Goal: Information Seeking & Learning: Learn about a topic

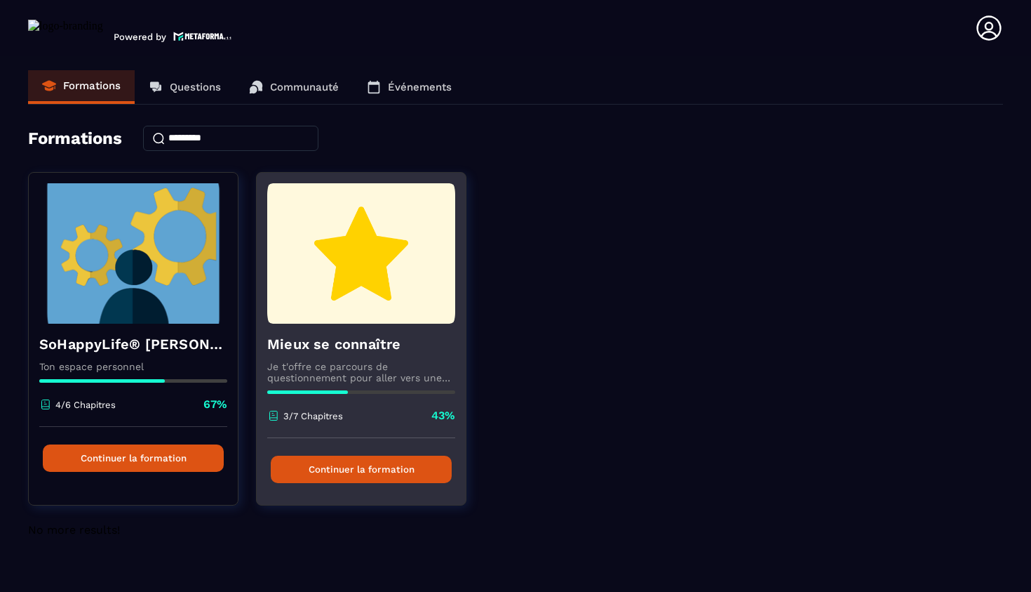
click at [367, 474] on button "Continuer la formation" at bounding box center [361, 468] width 181 height 27
click at [321, 484] on div "Continuer la formation" at bounding box center [361, 469] width 209 height 62
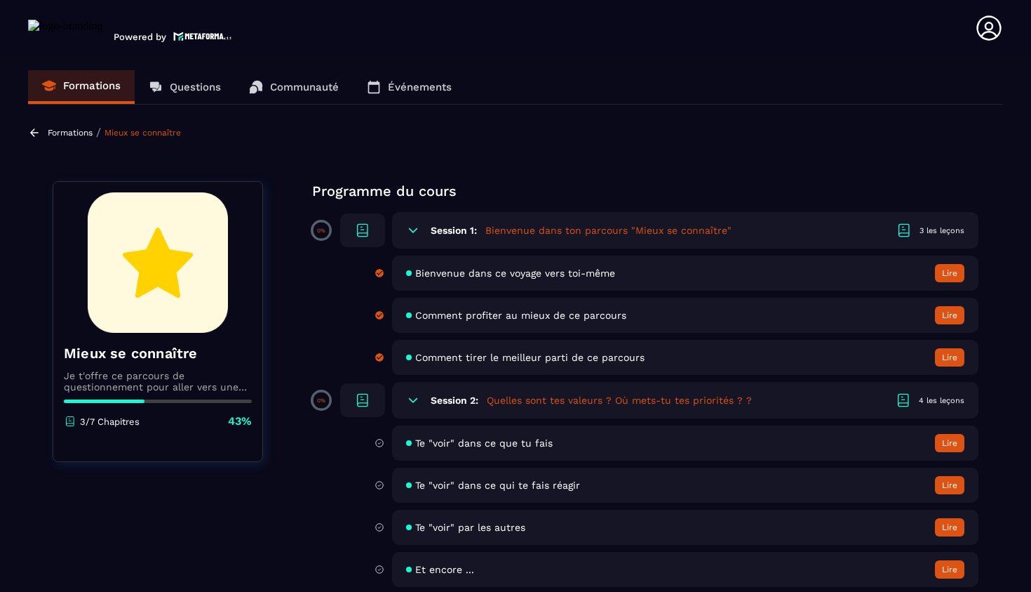
click at [445, 452] on div "Te "voir" dans ce que tu fais Lire" at bounding box center [685, 442] width 587 height 35
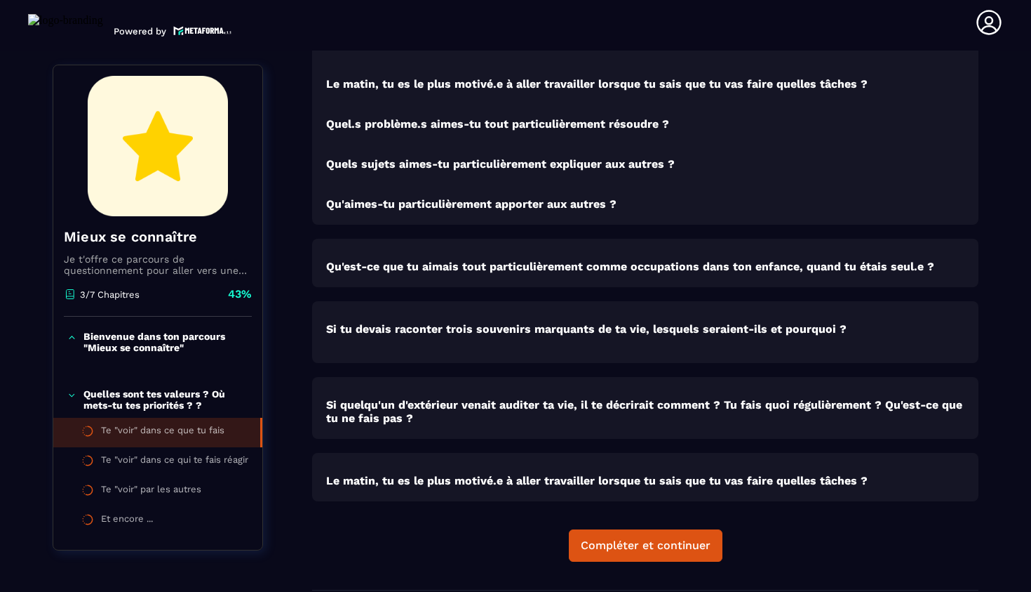
scroll to position [1160, 0]
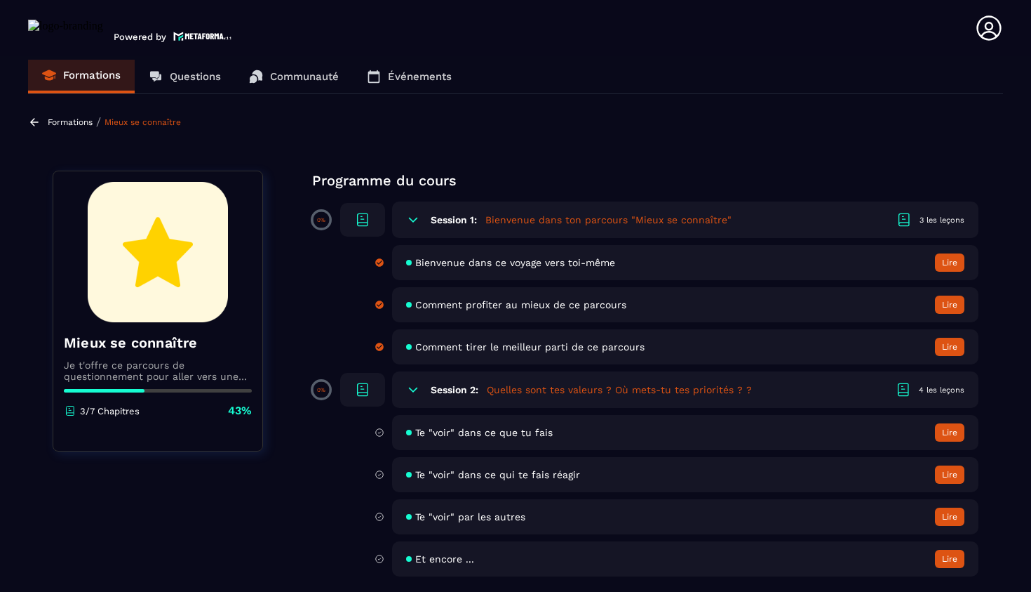
scroll to position [11, 0]
click at [456, 526] on div "Te "voir" par les autres Lire" at bounding box center [685, 516] width 587 height 35
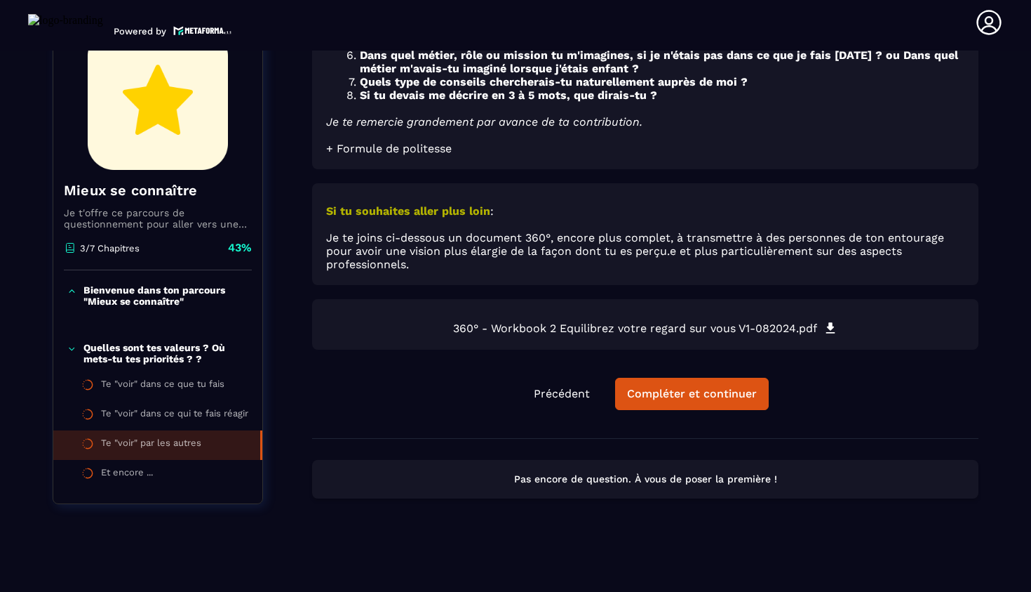
scroll to position [1363, 0]
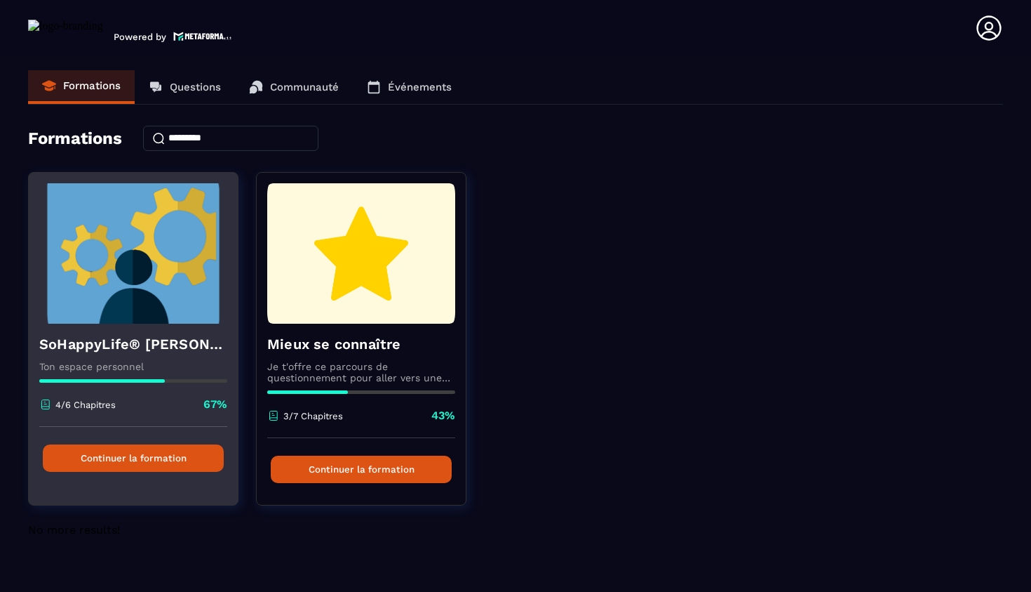
click at [152, 312] on img at bounding box center [133, 253] width 188 height 140
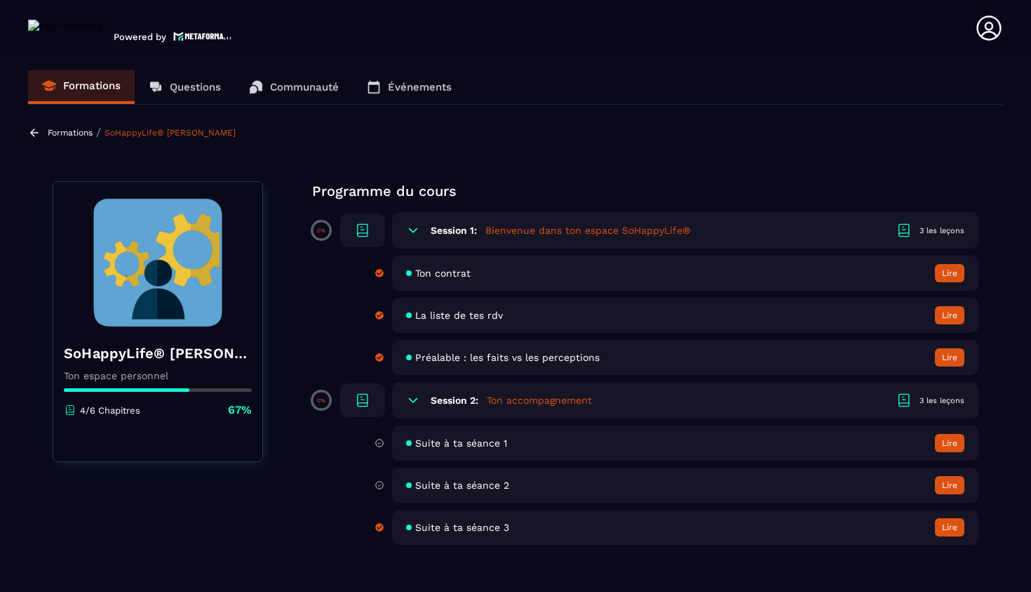
click at [503, 528] on span "Suite à ta séance 3" at bounding box center [462, 526] width 94 height 11
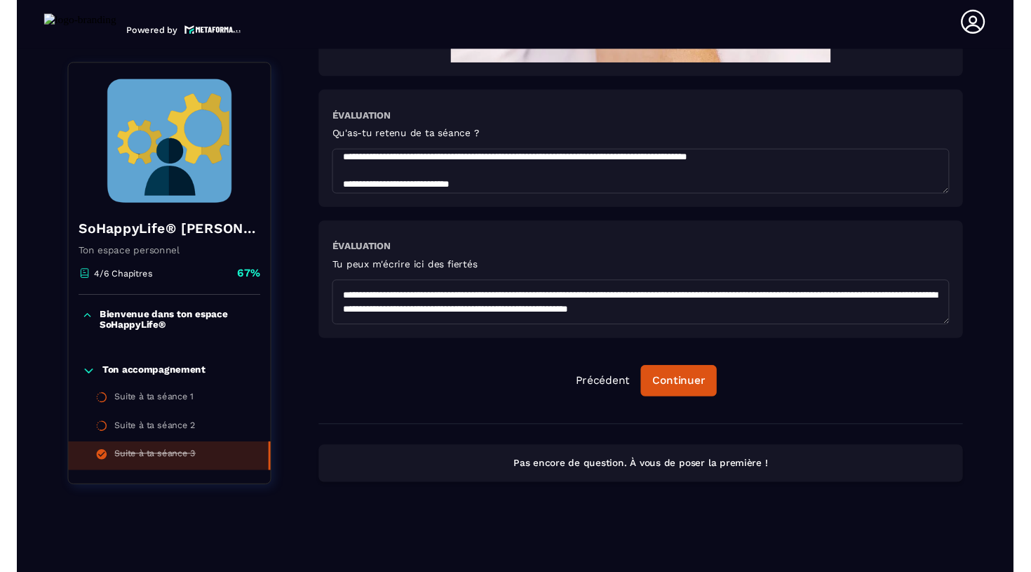
scroll to position [310, 0]
